Goal: Navigation & Orientation: Find specific page/section

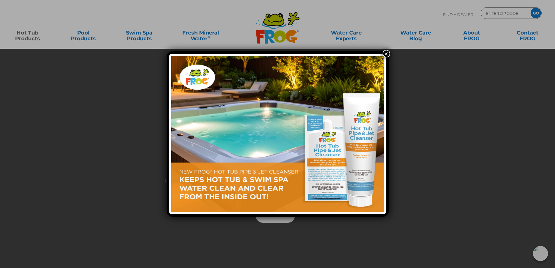
click at [388, 54] on button "×" at bounding box center [387, 54] width 8 height 8
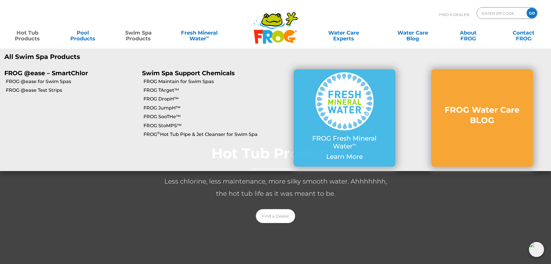
click at [135, 36] on link "Swim Spa Products" at bounding box center [138, 33] width 43 height 12
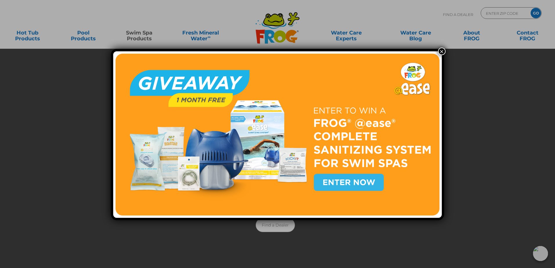
click at [441, 51] on button "×" at bounding box center [442, 52] width 8 height 8
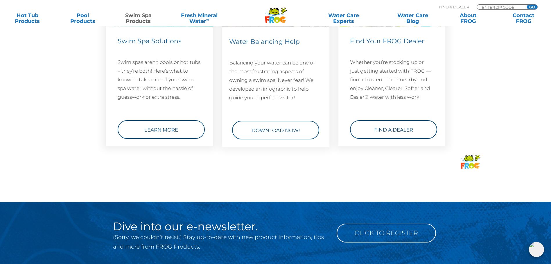
scroll to position [871, 0]
